Goal: Transaction & Acquisition: Purchase product/service

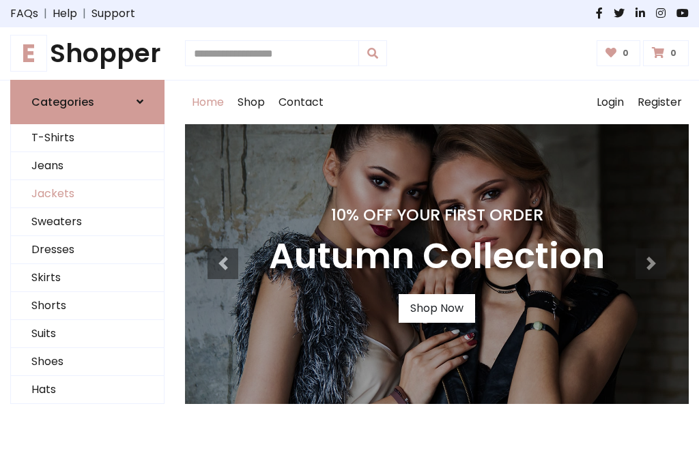
click at [87, 194] on link "Jackets" at bounding box center [87, 194] width 153 height 28
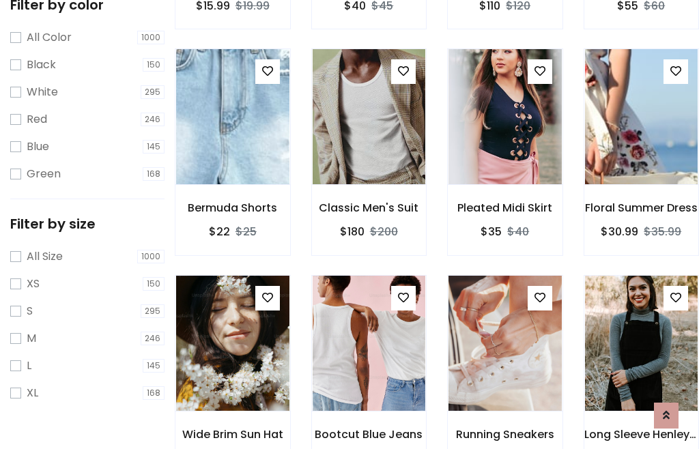
scroll to position [126, 0]
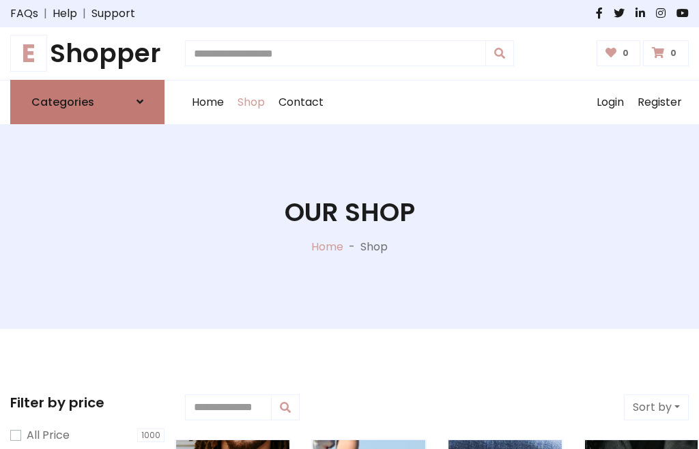
click at [87, 102] on h6 "Categories" at bounding box center [62, 102] width 63 height 13
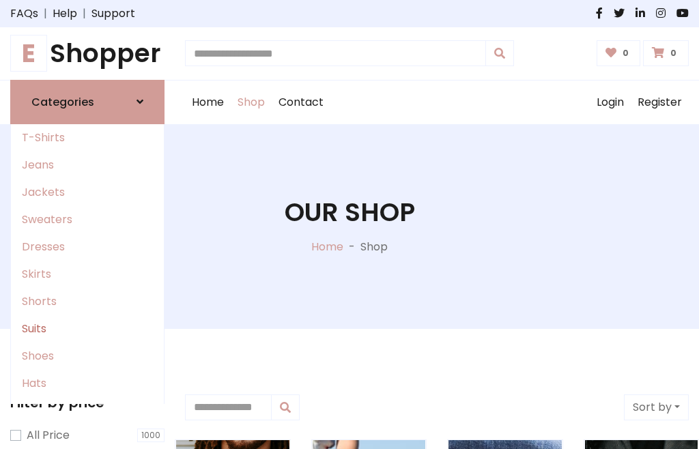
click at [87, 328] on link "Suits" at bounding box center [87, 328] width 153 height 27
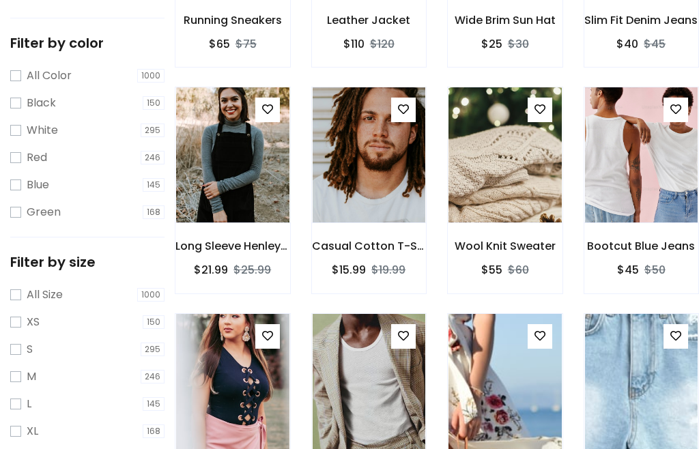
scroll to position [69, 0]
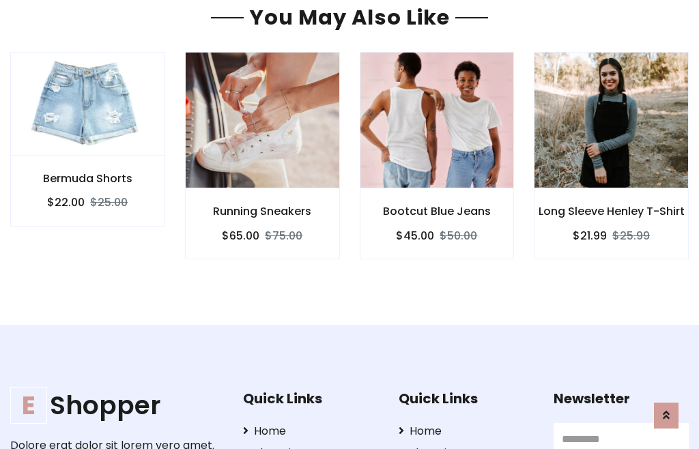
scroll to position [1153, 0]
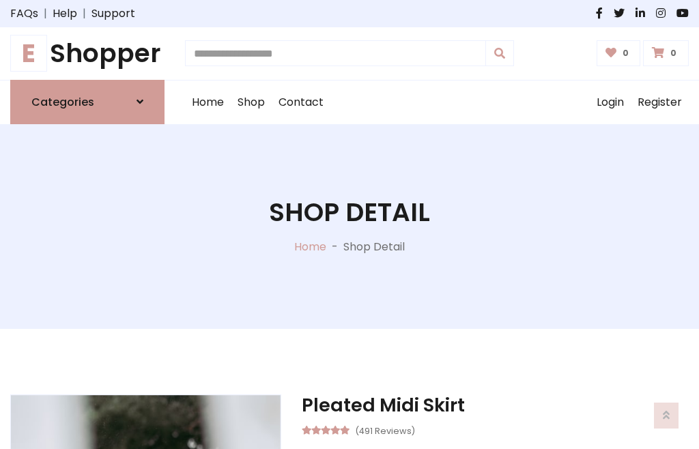
scroll to position [1274, 0]
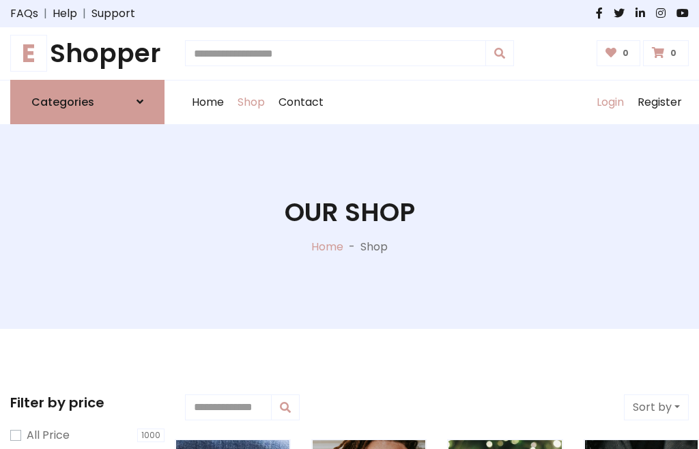
click at [609, 102] on link "Login" at bounding box center [610, 103] width 41 height 44
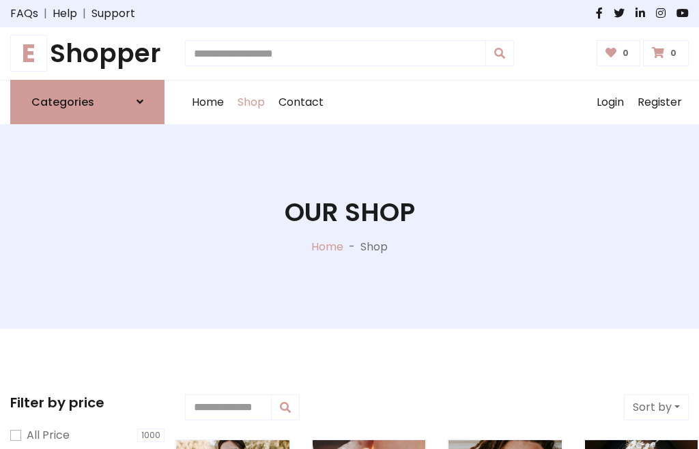
scroll to position [69, 0]
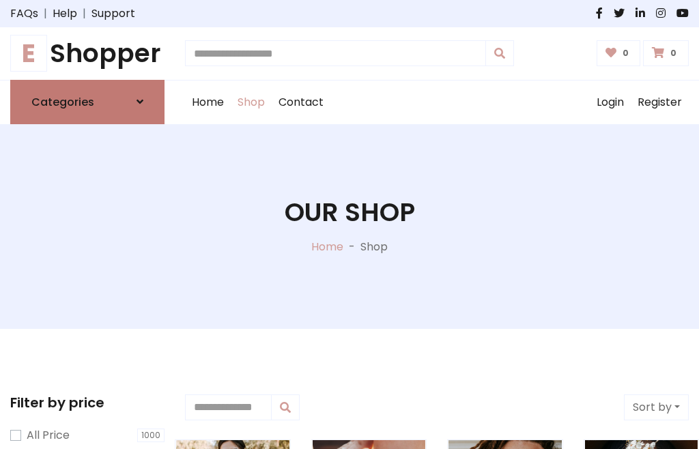
click at [140, 102] on icon at bounding box center [139, 101] width 7 height 11
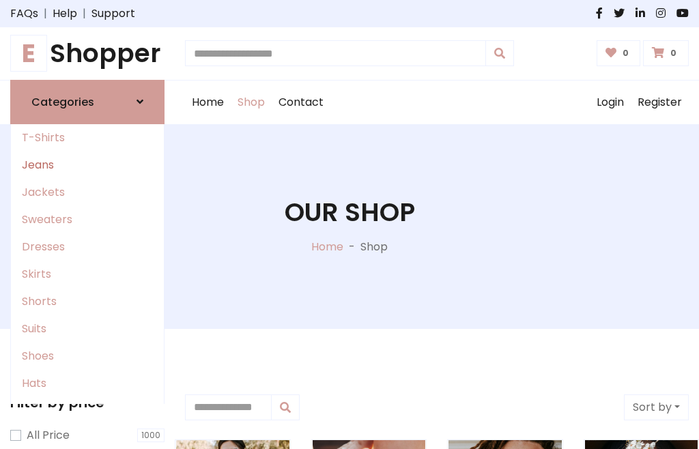
click at [87, 164] on link "Jeans" at bounding box center [87, 165] width 153 height 27
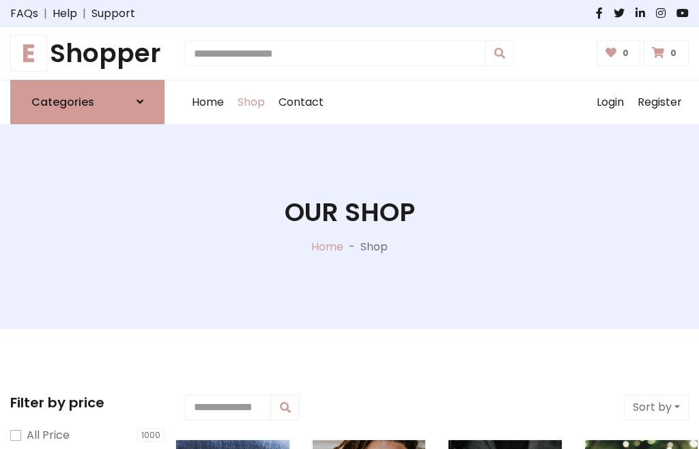
scroll to position [69, 0]
